Goal: Task Accomplishment & Management: Manage account settings

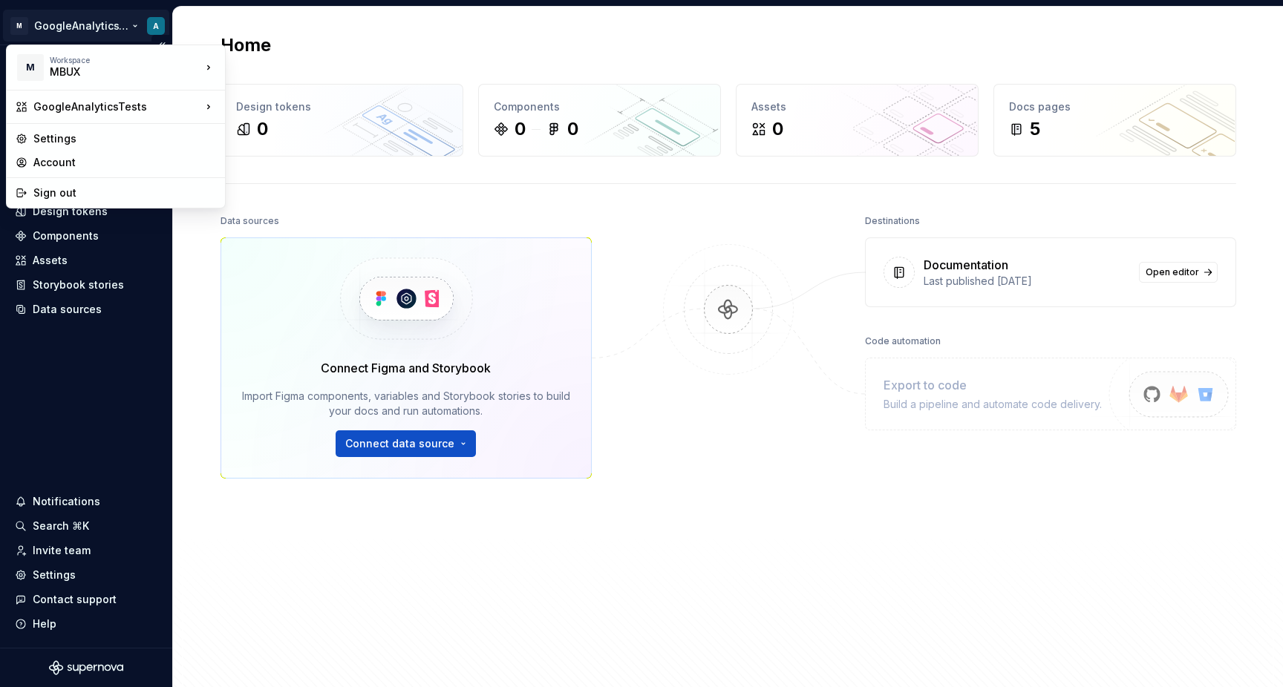
click at [97, 29] on html "M GoogleAnalyticsTests A Home Documentation Analytics Code automation Design sy…" at bounding box center [641, 343] width 1283 height 687
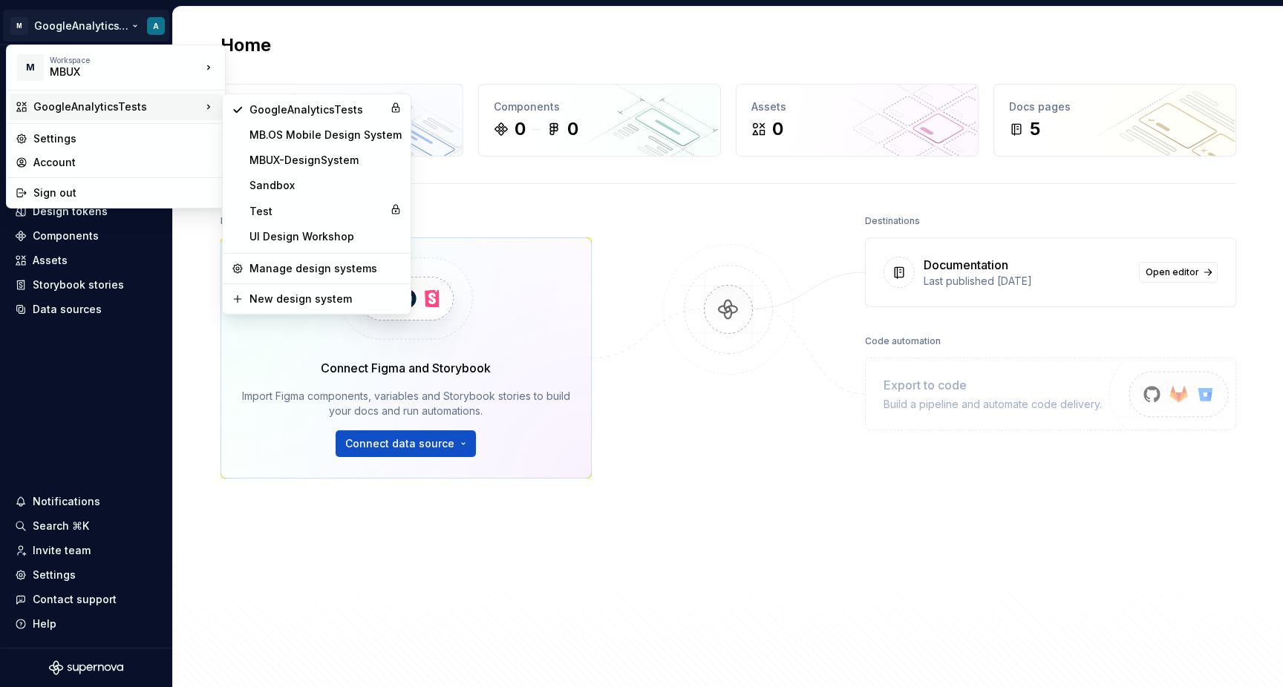
click at [124, 108] on div "GoogleAnalyticsTests" at bounding box center [117, 106] width 168 height 15
click at [324, 160] on div "MBUX-DesignSystem" at bounding box center [325, 160] width 152 height 15
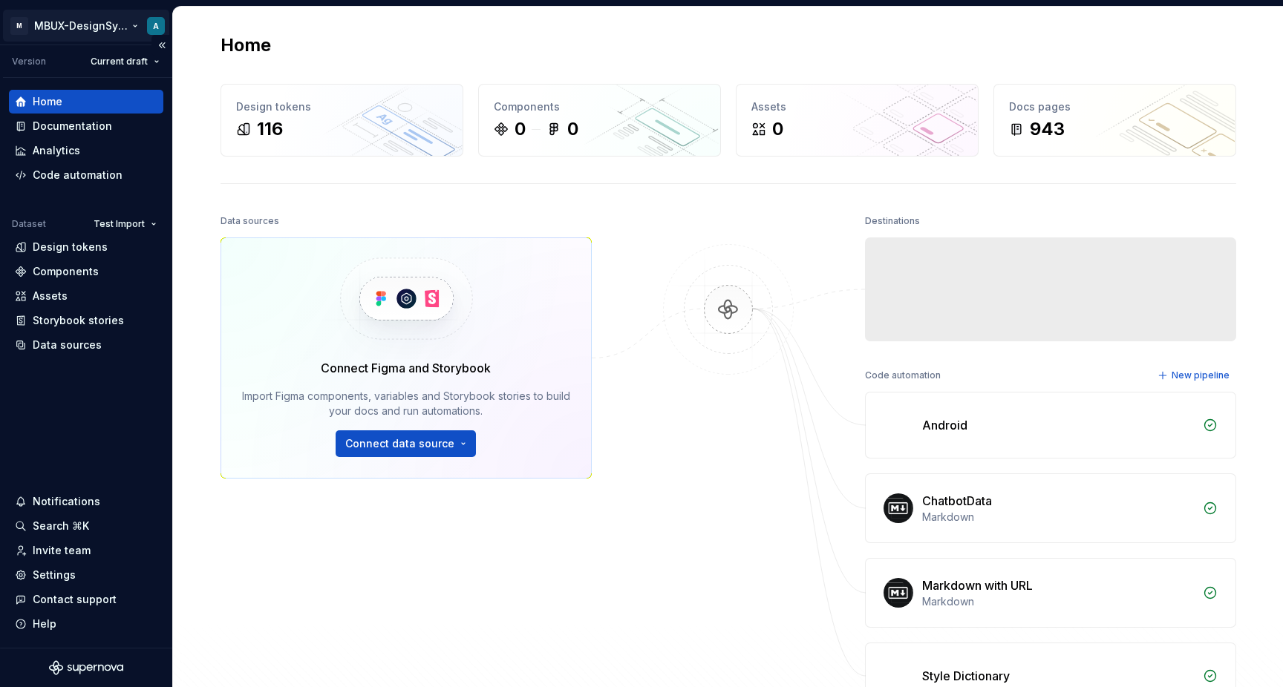
click at [96, 22] on html "M MBUX-DesignSystem A Version Current draft Home Documentation Analytics Code a…" at bounding box center [641, 343] width 1283 height 687
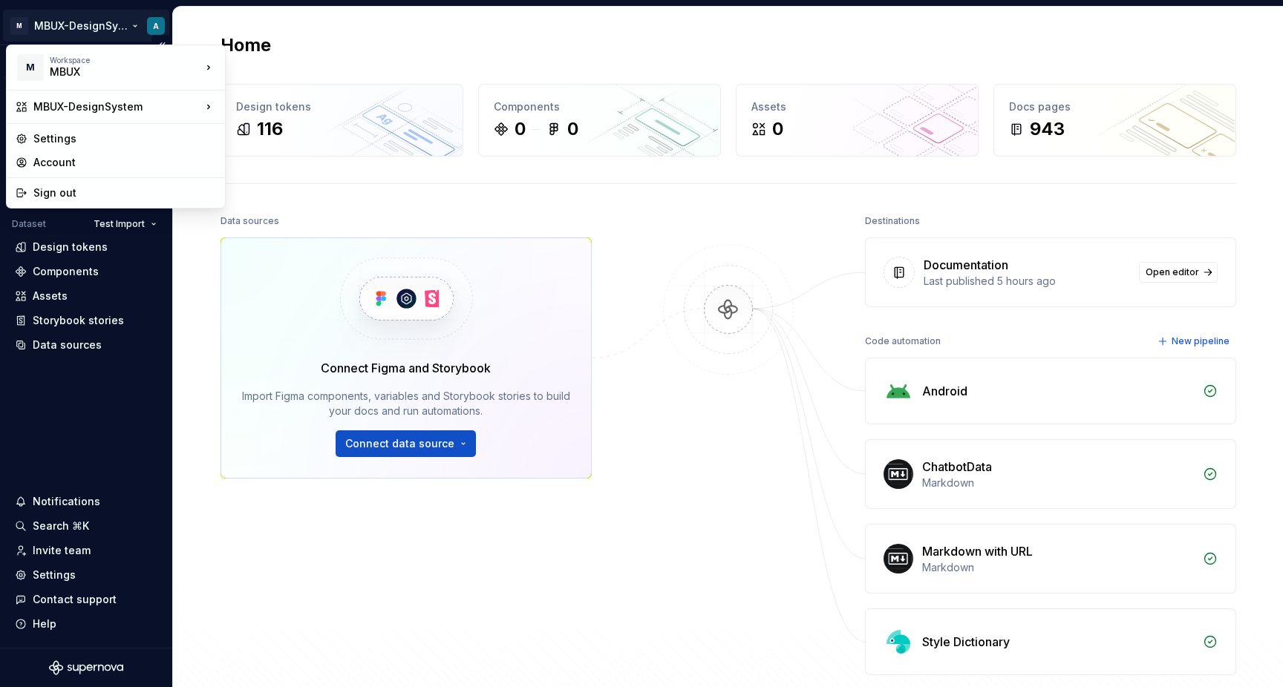
click at [61, 430] on html "M MBUX-DesignSystem A Version Current draft Home Documentation Analytics Code a…" at bounding box center [641, 343] width 1283 height 687
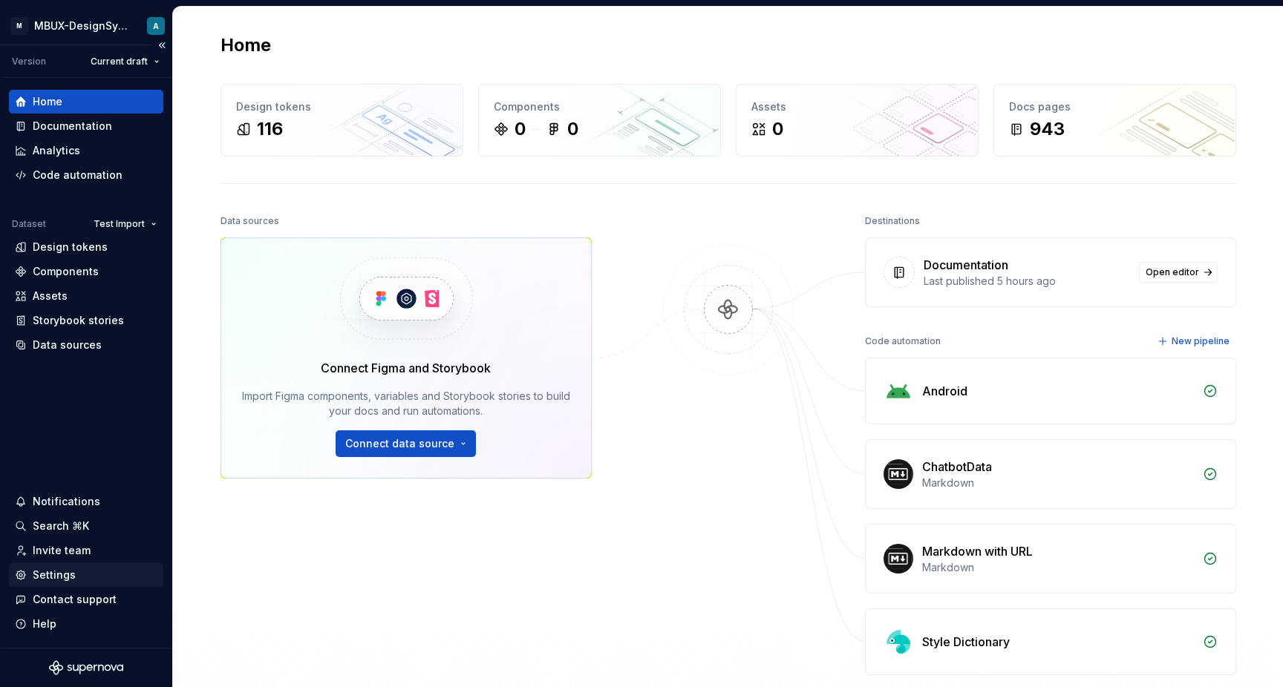
click at [56, 576] on div "Settings" at bounding box center [54, 575] width 43 height 15
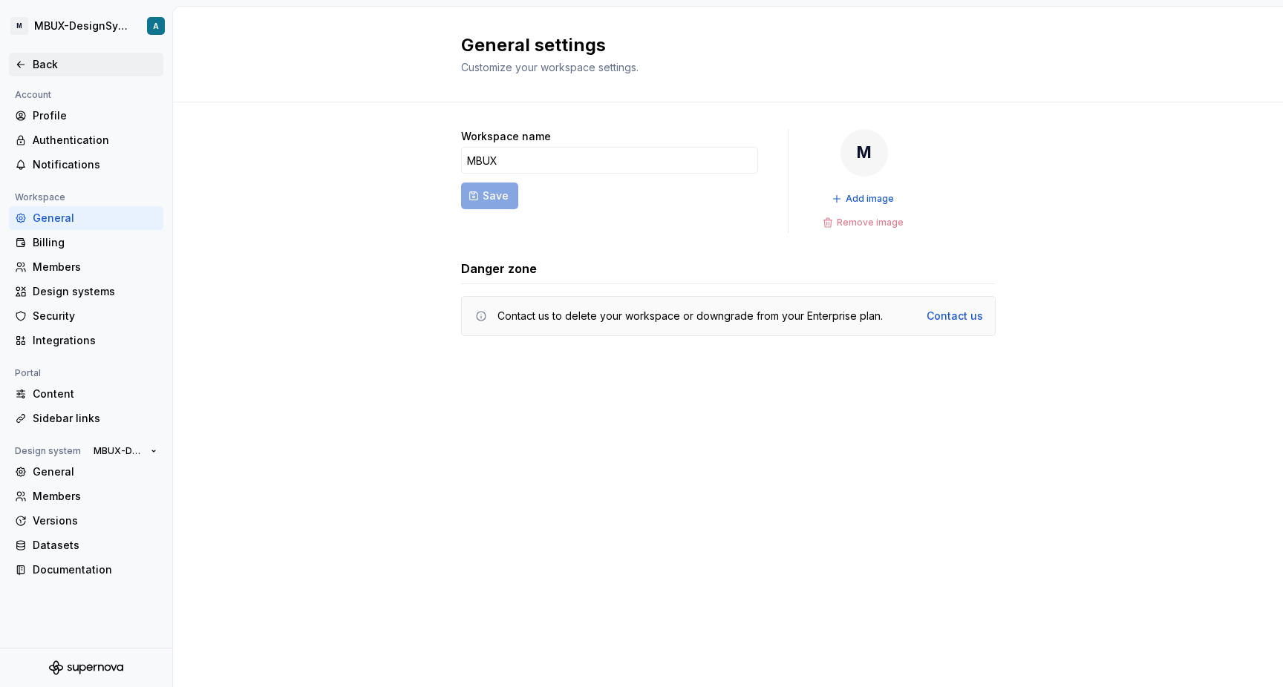
click at [62, 61] on div "Back" at bounding box center [95, 64] width 125 height 15
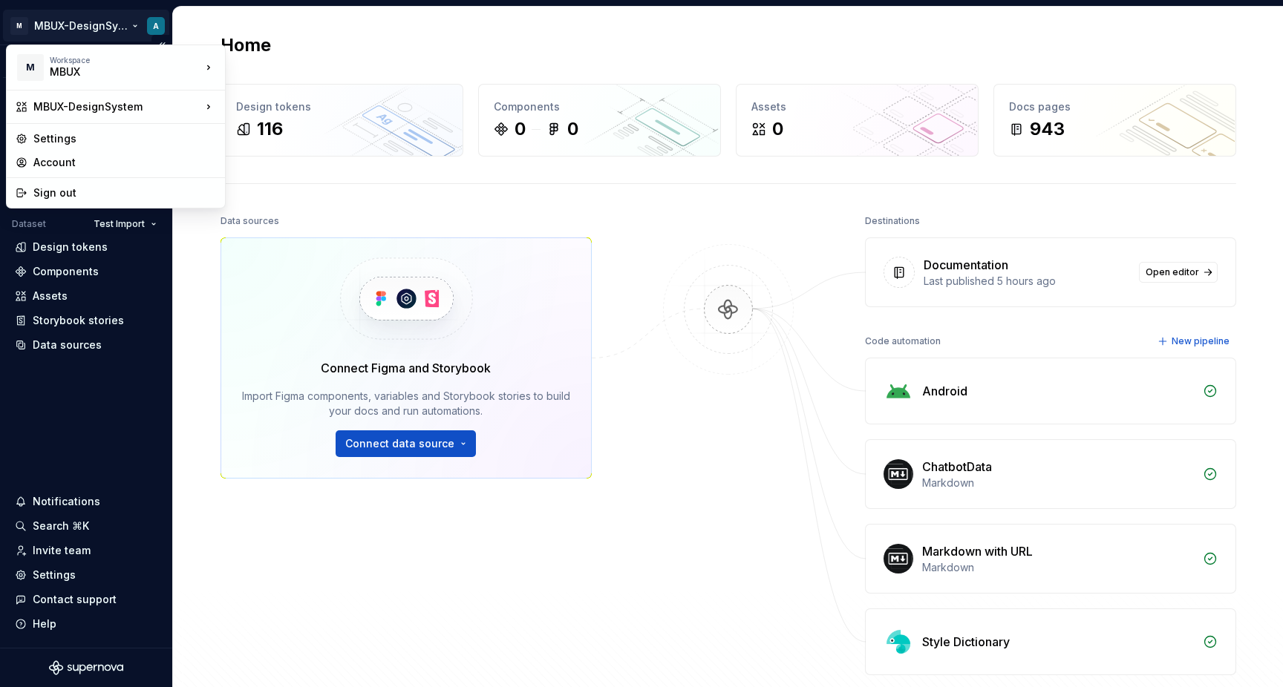
click at [103, 24] on html "M MBUX-DesignSystem A Version Current draft Home Documentation Analytics Code a…" at bounding box center [641, 343] width 1283 height 687
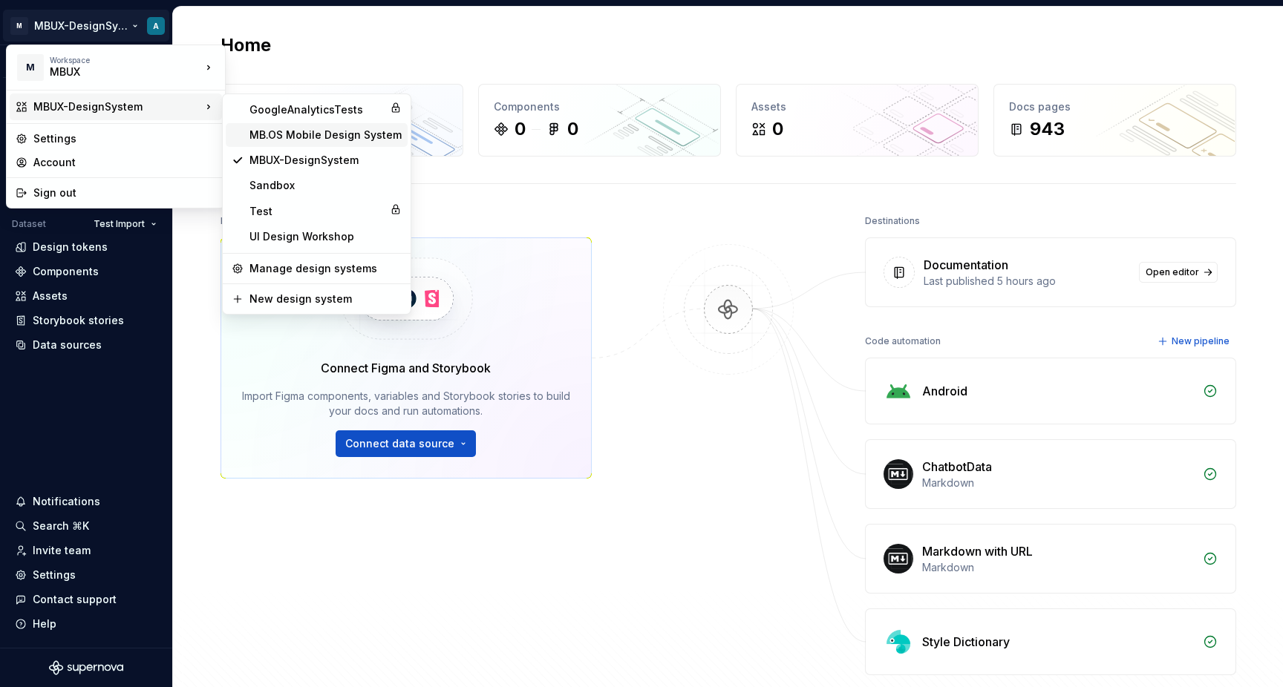
click at [330, 146] on div "MB.OS Mobile Design System" at bounding box center [317, 135] width 182 height 24
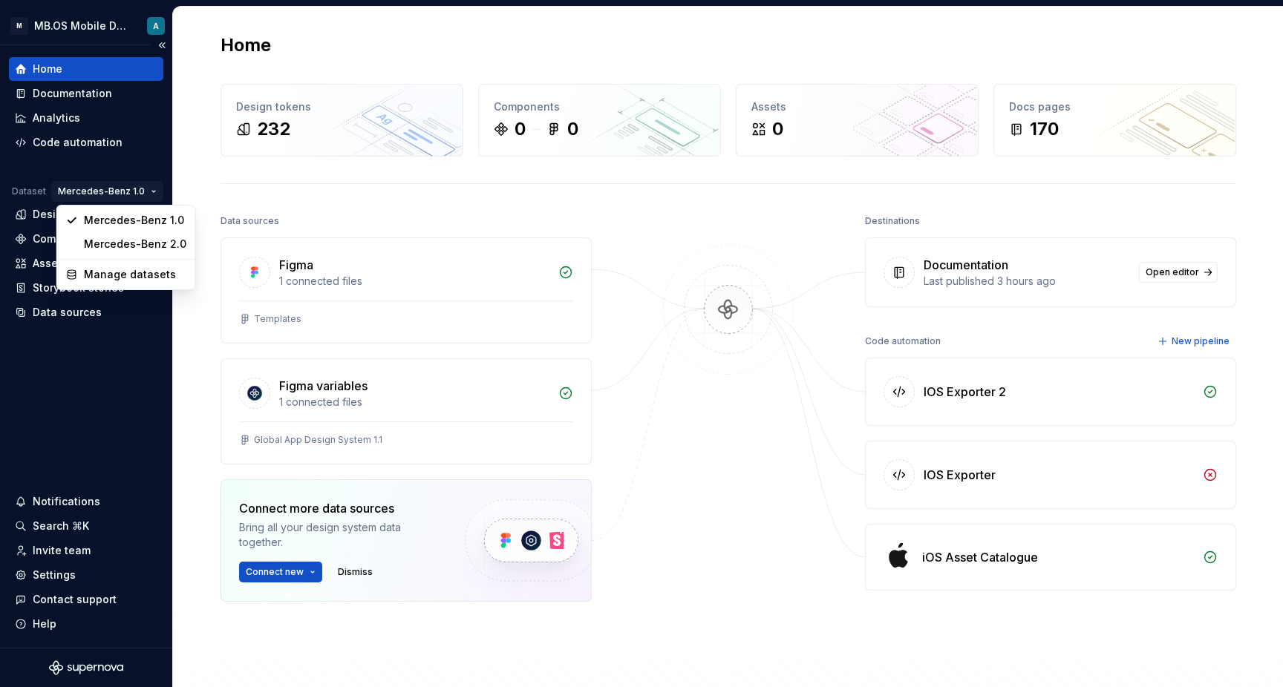
click at [125, 191] on html "M MB.OS Mobile Design System A Home Documentation Analytics Code automation Dat…" at bounding box center [641, 343] width 1283 height 687
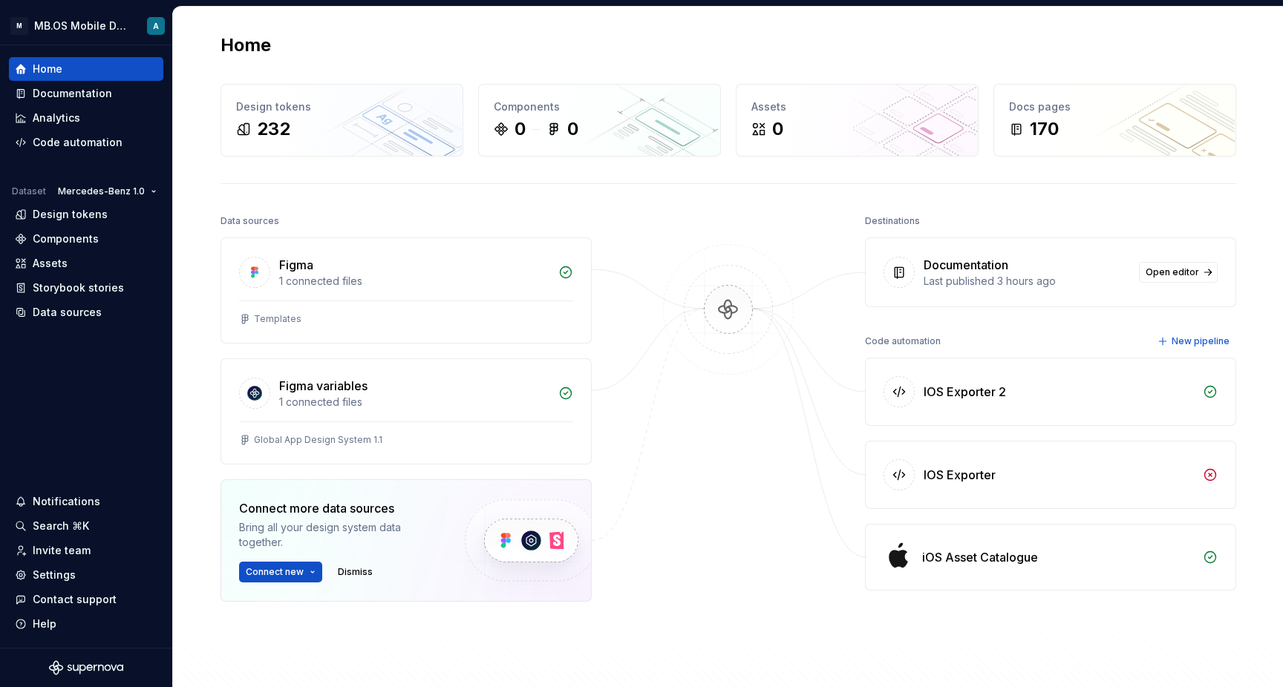
click at [116, 158] on html "M MB.OS Mobile Design System A Home Documentation Analytics Code automation Dat…" at bounding box center [641, 343] width 1283 height 687
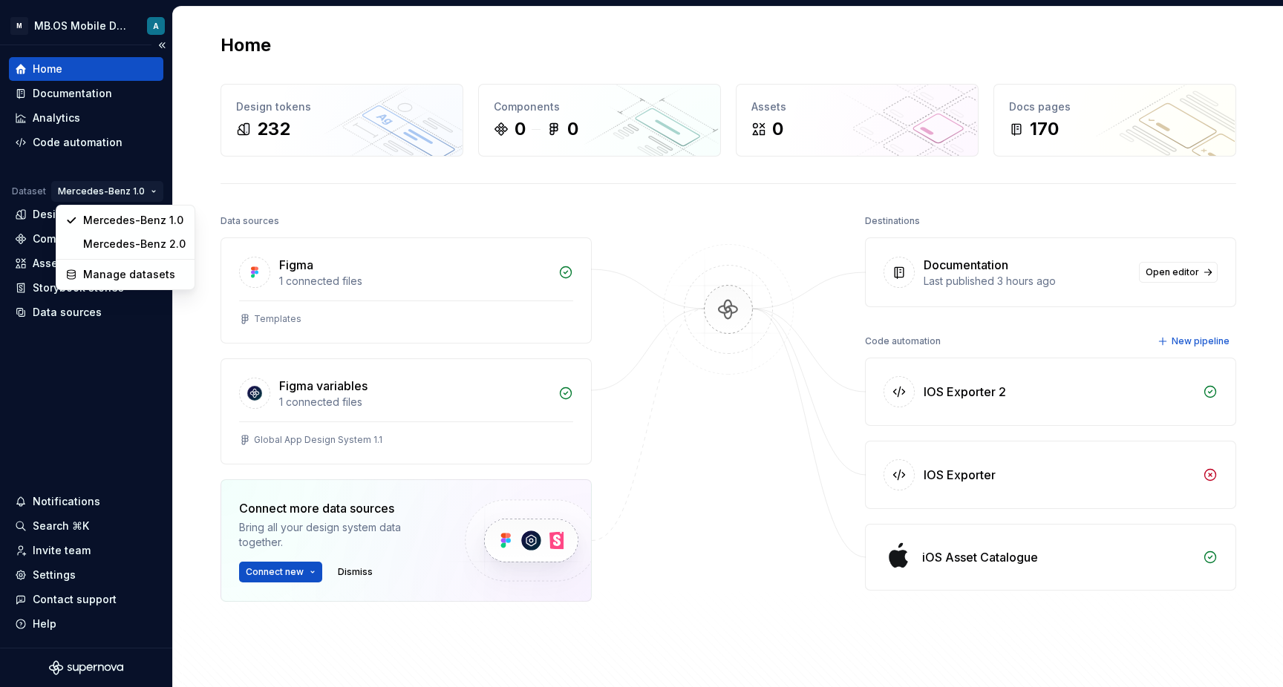
click at [110, 194] on html "M MB.OS Mobile Design System A Home Documentation Analytics Code automation Dat…" at bounding box center [641, 343] width 1283 height 687
click at [82, 387] on html "M MB.OS Mobile Design System A Home Documentation Analytics Code automation Dat…" at bounding box center [641, 343] width 1283 height 687
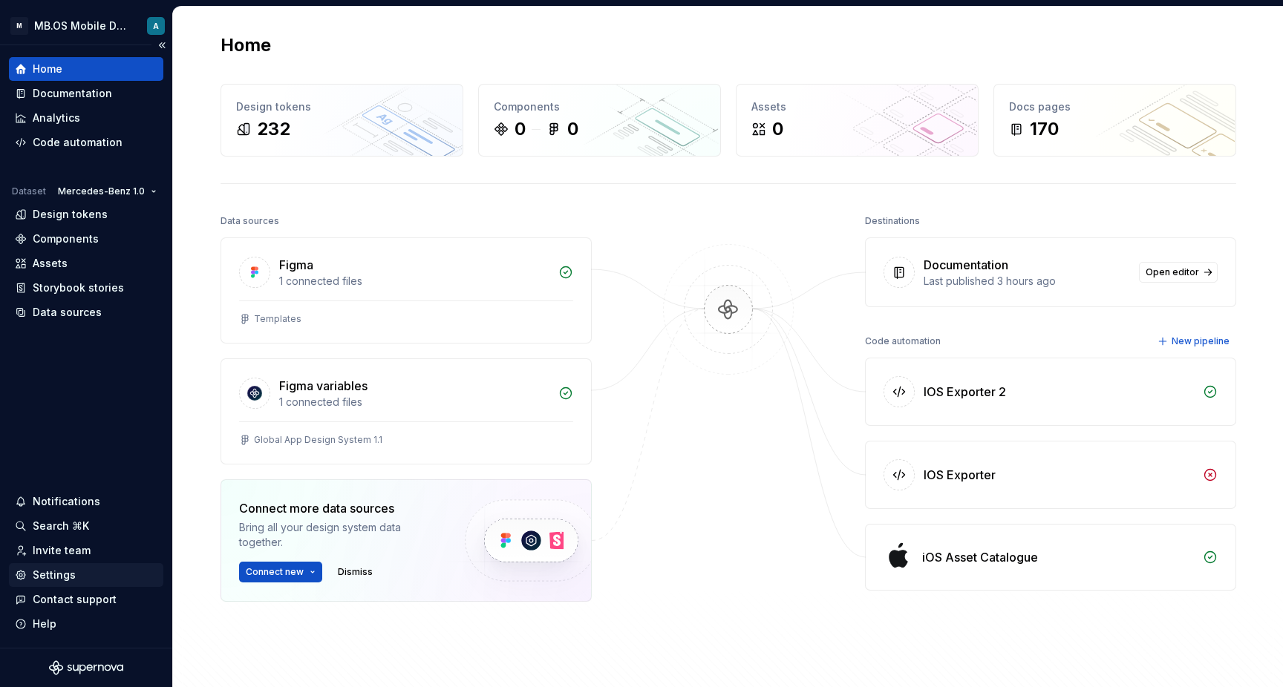
click at [82, 580] on div "Settings" at bounding box center [86, 575] width 143 height 15
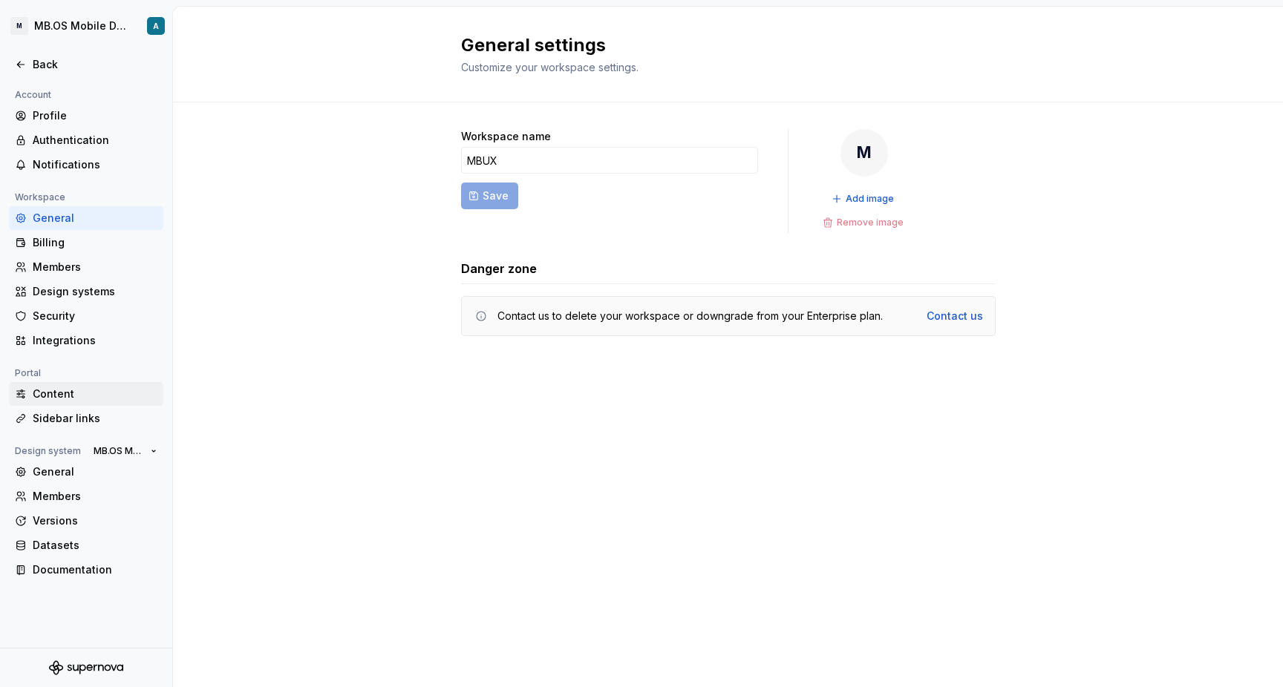
click at [112, 390] on div "Content" at bounding box center [95, 394] width 125 height 15
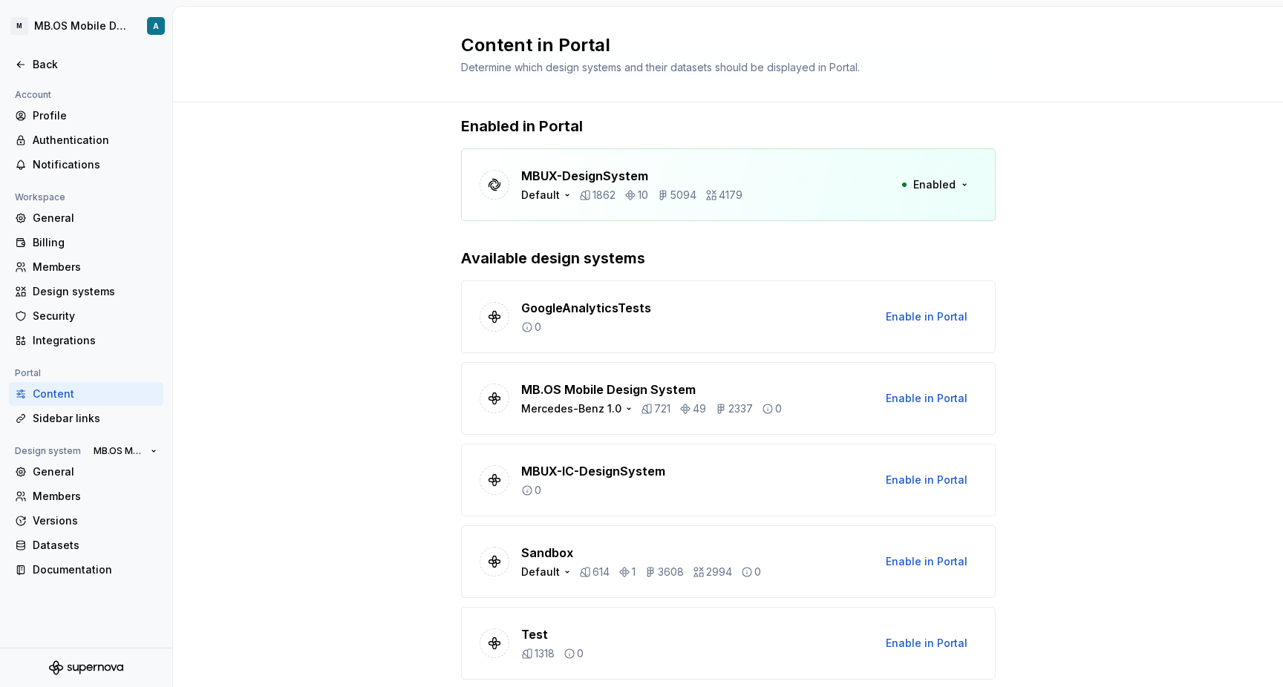
scroll to position [75, 0]
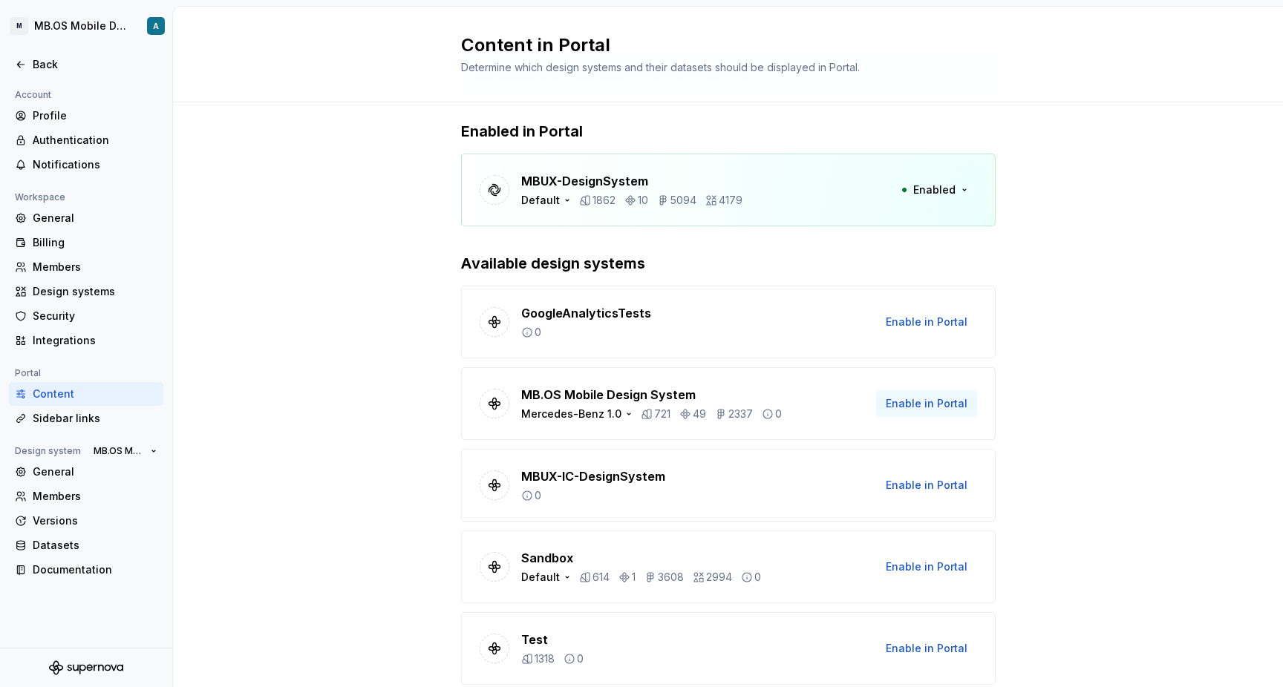
click at [949, 399] on span "Enable in Portal" at bounding box center [926, 403] width 82 height 15
click at [623, 416] on icon "button" at bounding box center [629, 414] width 12 height 12
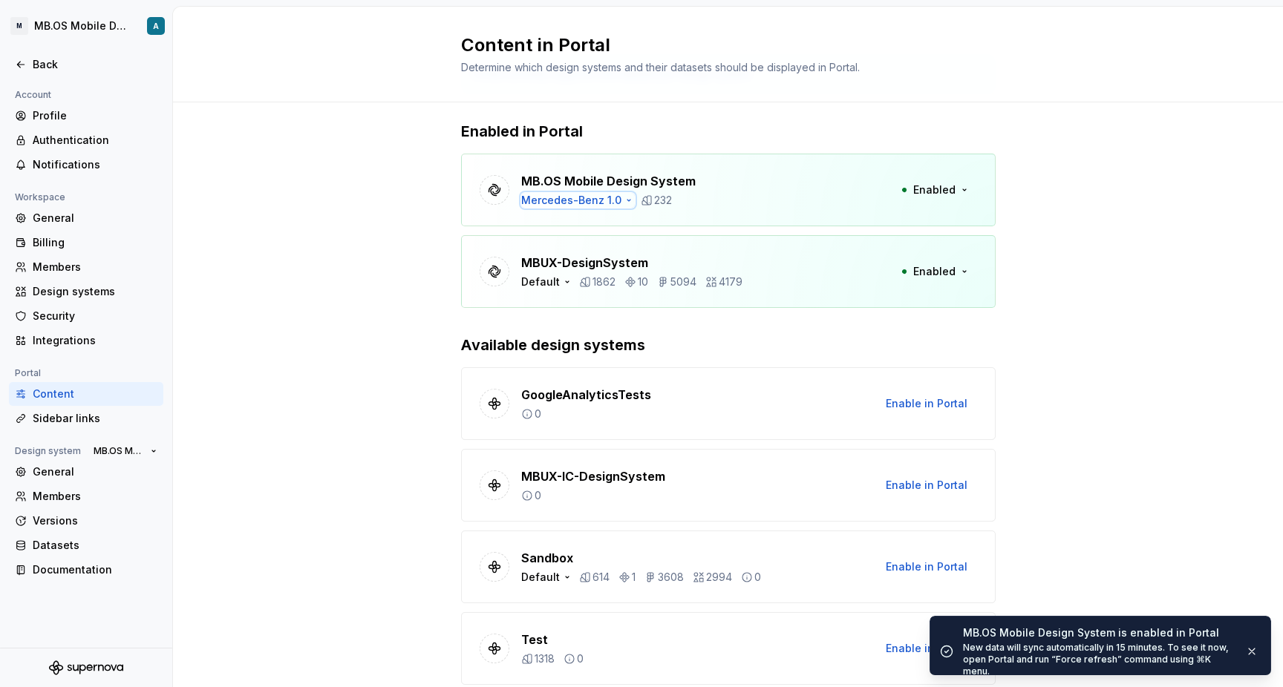
click at [628, 201] on icon "button" at bounding box center [629, 200] width 12 height 12
click at [587, 244] on div "Mercedes-Benz 2.0" at bounding box center [597, 247] width 98 height 15
click at [399, 216] on div "Portal currently supports one dataset per design system. Enabled in Portal MB.O…" at bounding box center [728, 425] width 1110 height 796
click at [956, 186] on button "Enabled" at bounding box center [933, 190] width 85 height 27
click at [937, 217] on div "Disable from Portal" at bounding box center [905, 221] width 99 height 15
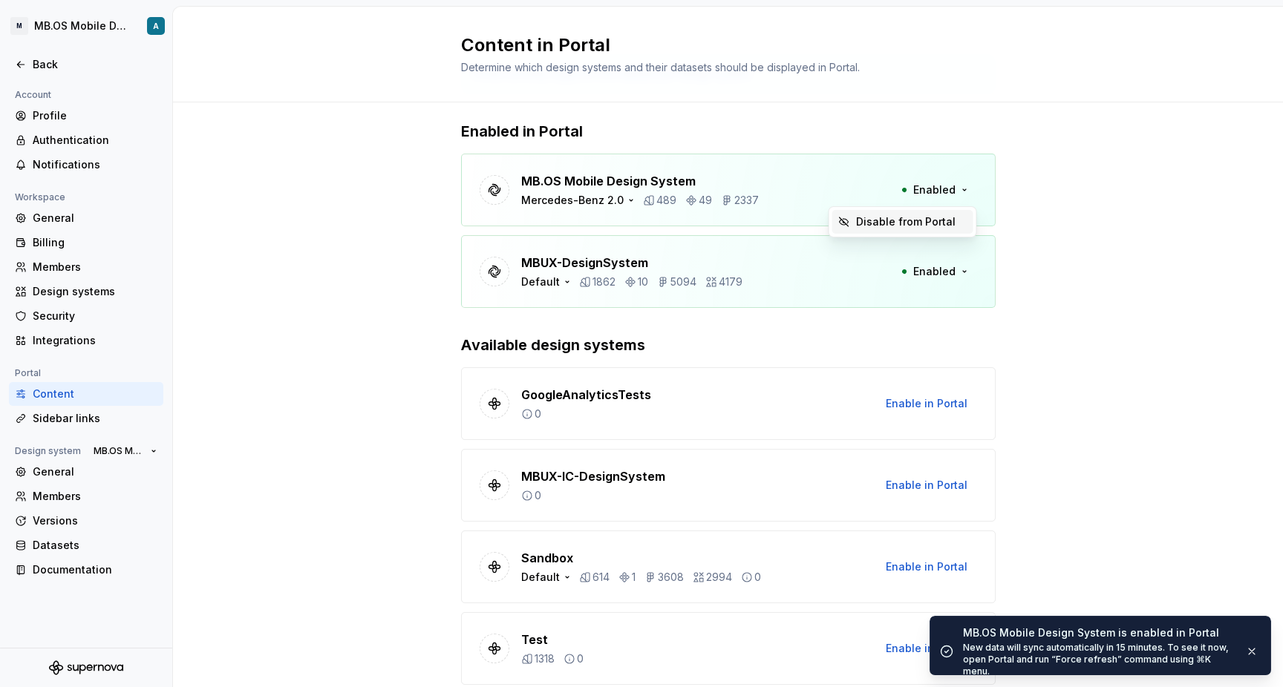
click at [860, 220] on div "Disable from Portal" at bounding box center [905, 221] width 99 height 15
click at [604, 200] on div "Mercedes-Benz 2.0" at bounding box center [579, 200] width 116 height 15
click at [629, 233] on div "Mercedes-Benz 1.0" at bounding box center [588, 224] width 128 height 24
drag, startPoint x: 880, startPoint y: 194, endPoint x: 942, endPoint y: 194, distance: 61.6
click at [942, 194] on span "Enabled" at bounding box center [934, 190] width 42 height 15
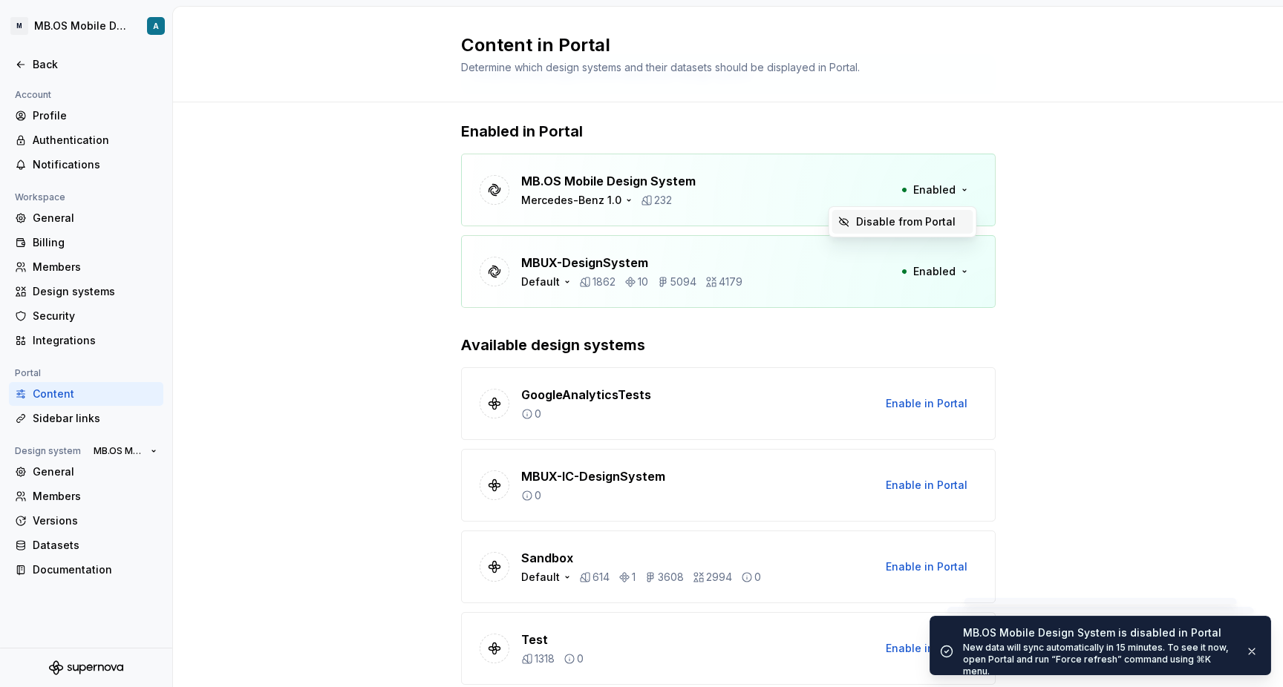
click at [926, 222] on div "Disable from Portal" at bounding box center [905, 221] width 99 height 15
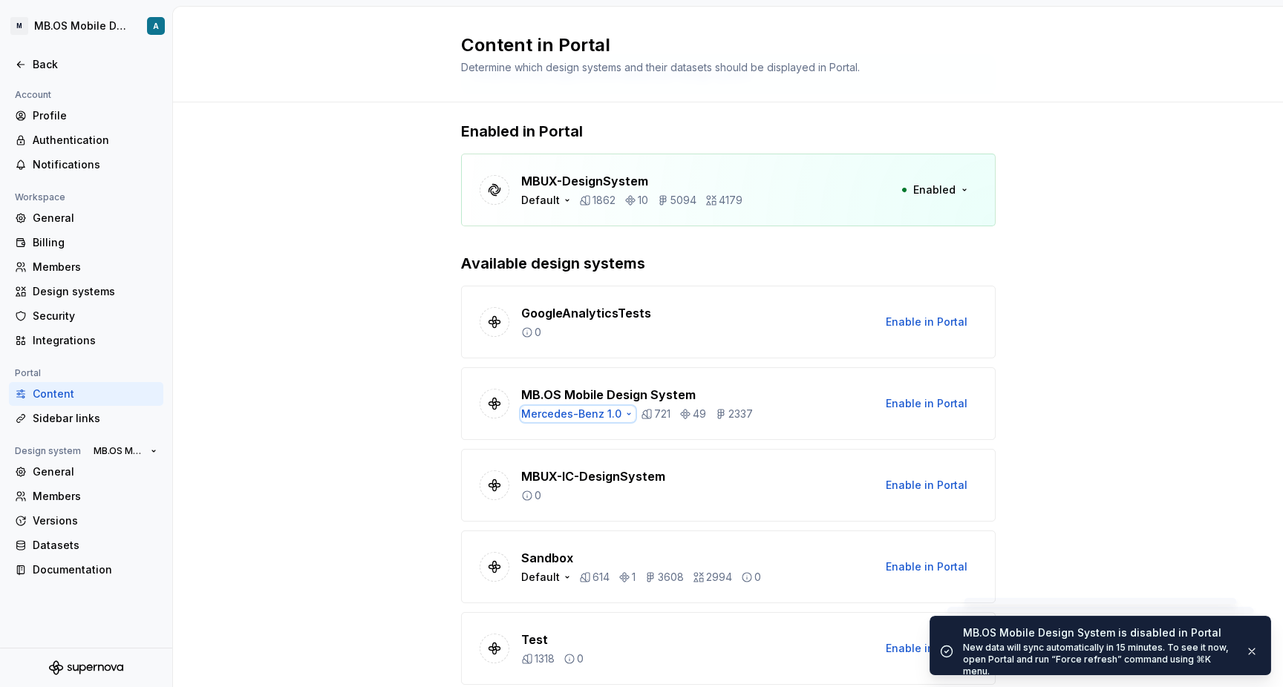
click at [604, 416] on div "Mercedes-Benz 1.0" at bounding box center [578, 414] width 114 height 15
click at [603, 465] on div "Mercedes-Benz 2.0" at bounding box center [597, 461] width 98 height 15
click at [929, 408] on span "Enable in Portal" at bounding box center [926, 403] width 82 height 15
